Goal: Find specific page/section: Find specific page/section

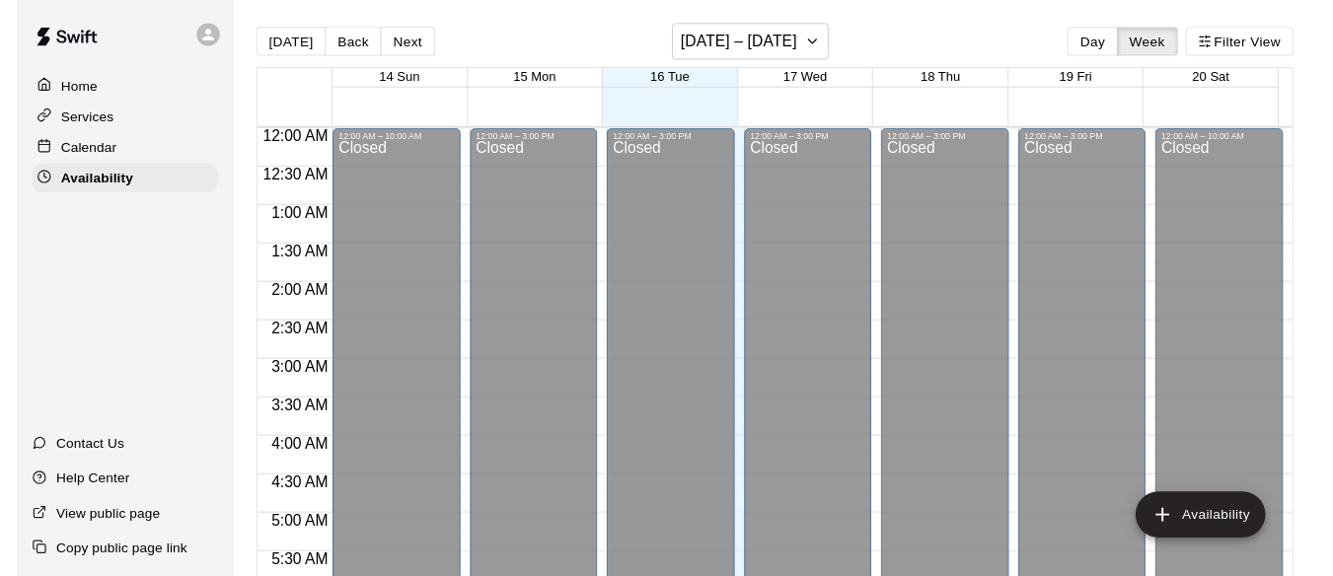
scroll to position [706, 0]
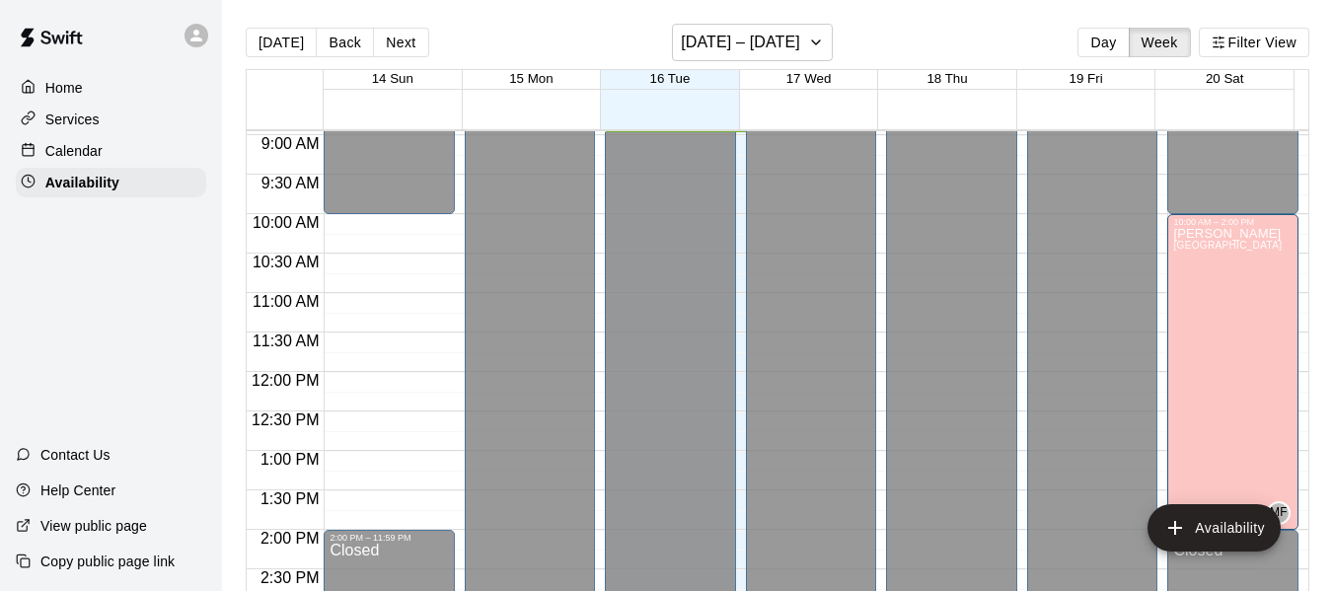
click at [87, 152] on p "Calendar" at bounding box center [73, 151] width 57 height 20
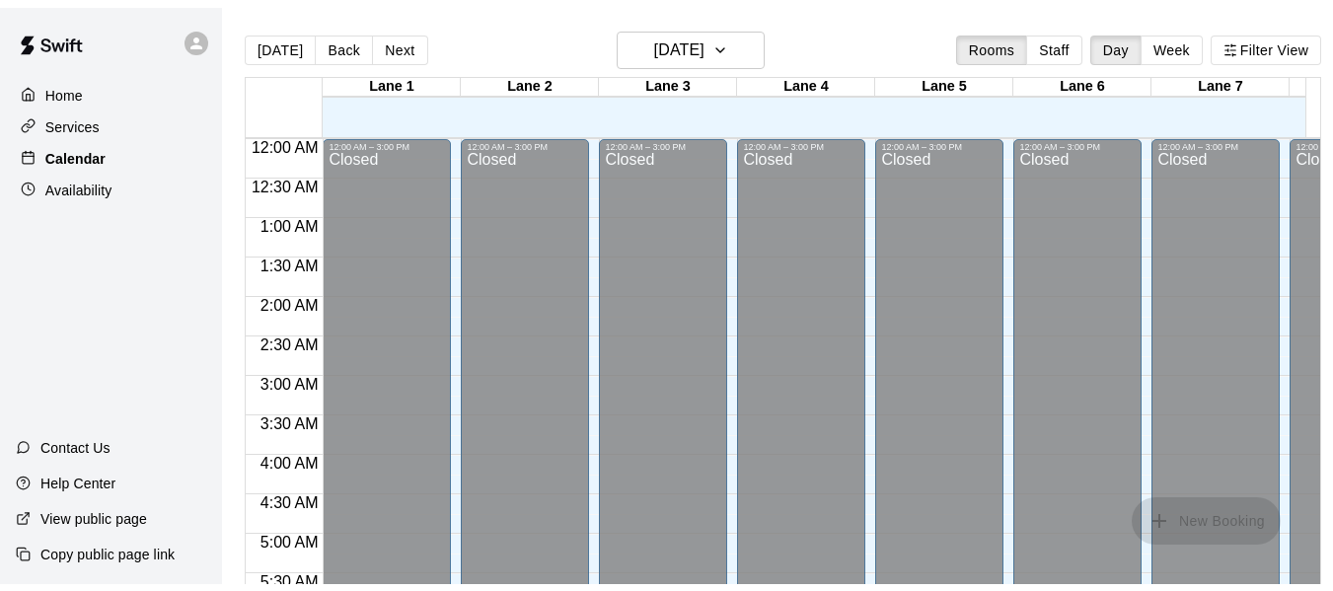
scroll to position [707, 0]
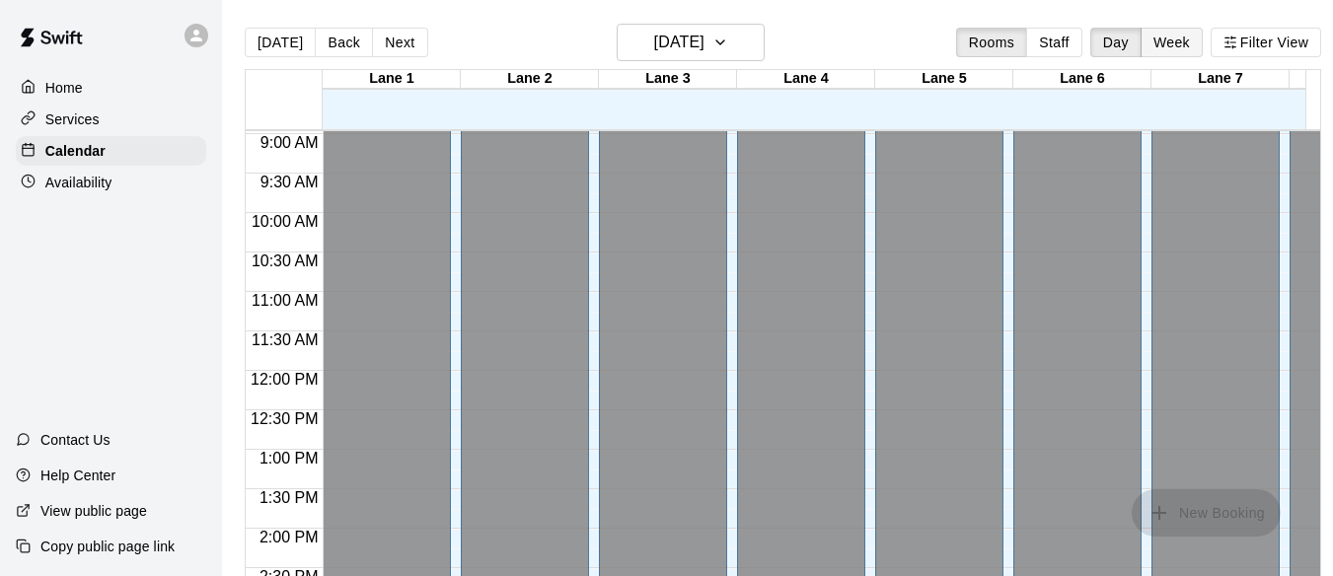
click at [1176, 29] on button "Week" at bounding box center [1171, 43] width 62 height 30
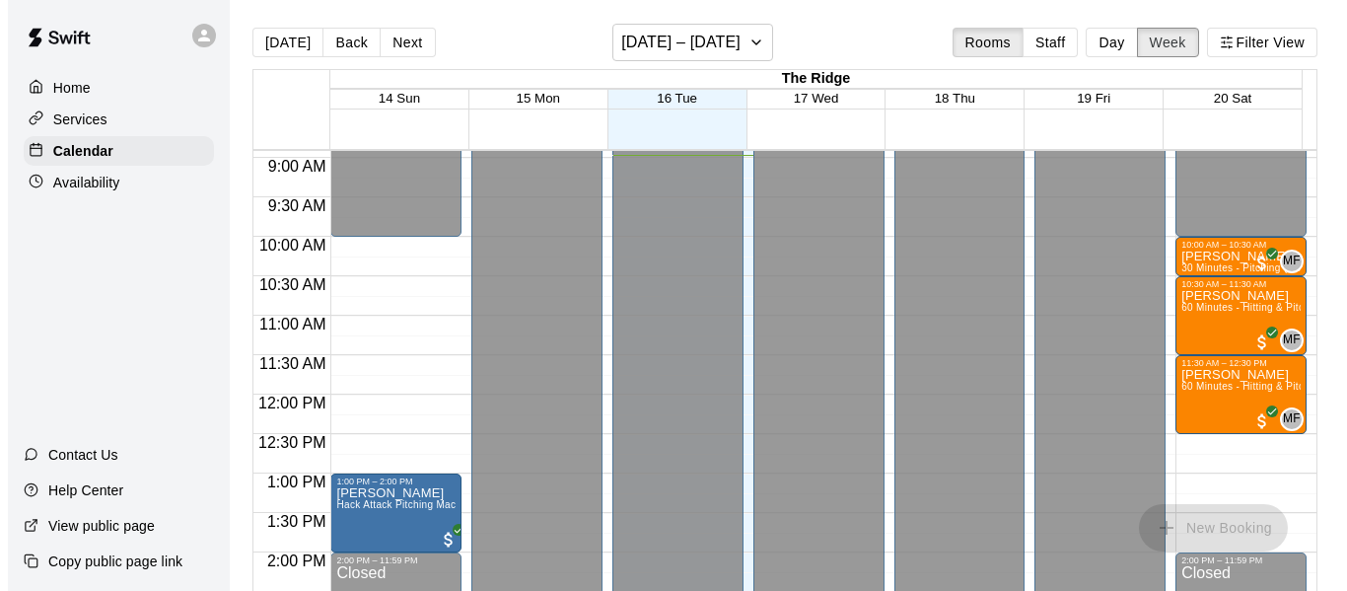
scroll to position [702, 0]
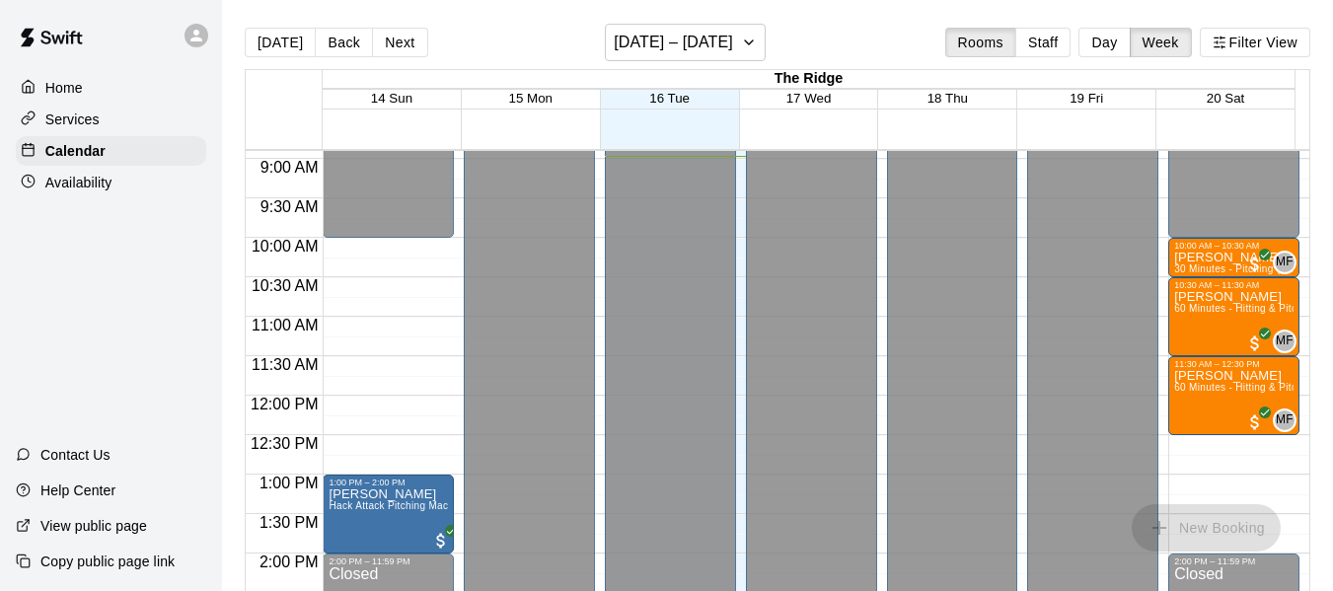
click at [1209, 376] on p "[PERSON_NAME]" at bounding box center [1233, 376] width 119 height 0
click at [70, 83] on p "Home" at bounding box center [63, 88] width 37 height 20
